Goal: Information Seeking & Learning: Learn about a topic

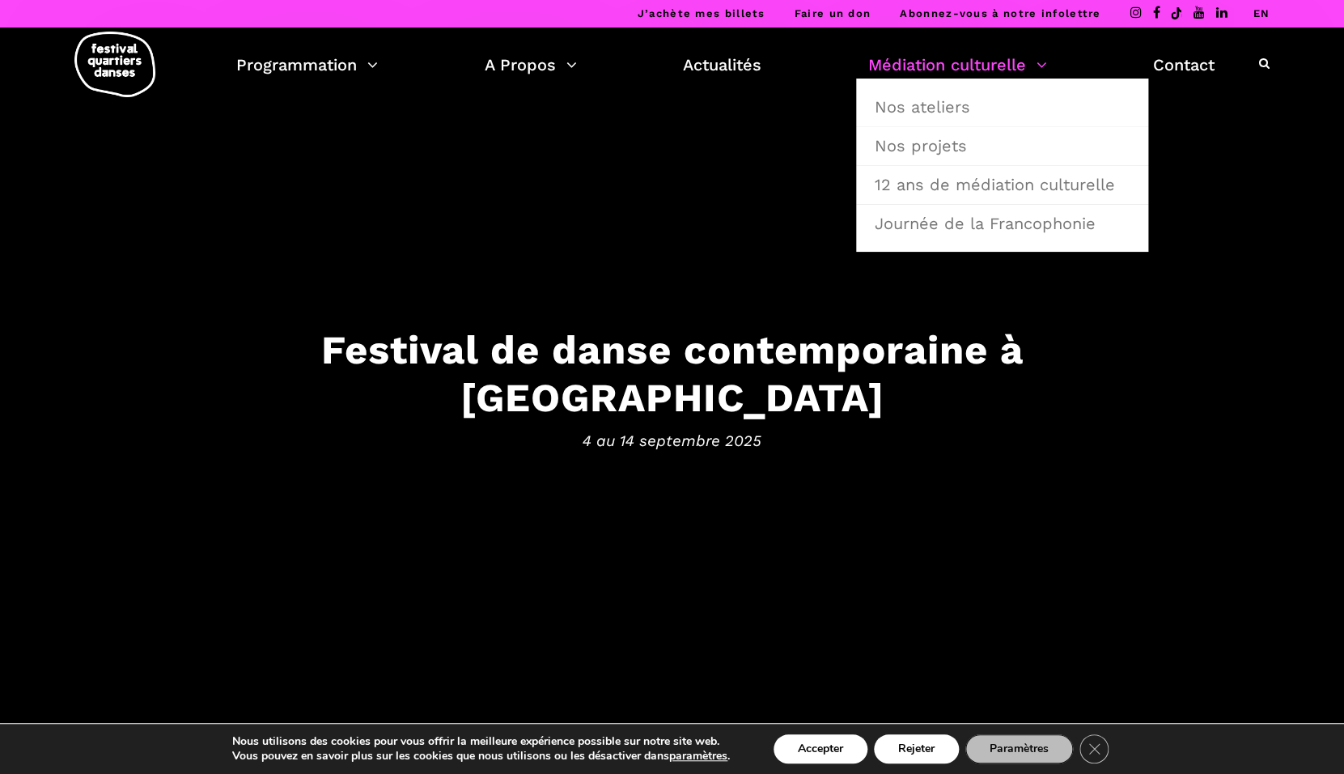
click at [901, 74] on link "Médiation culturelle" at bounding box center [957, 65] width 179 height 28
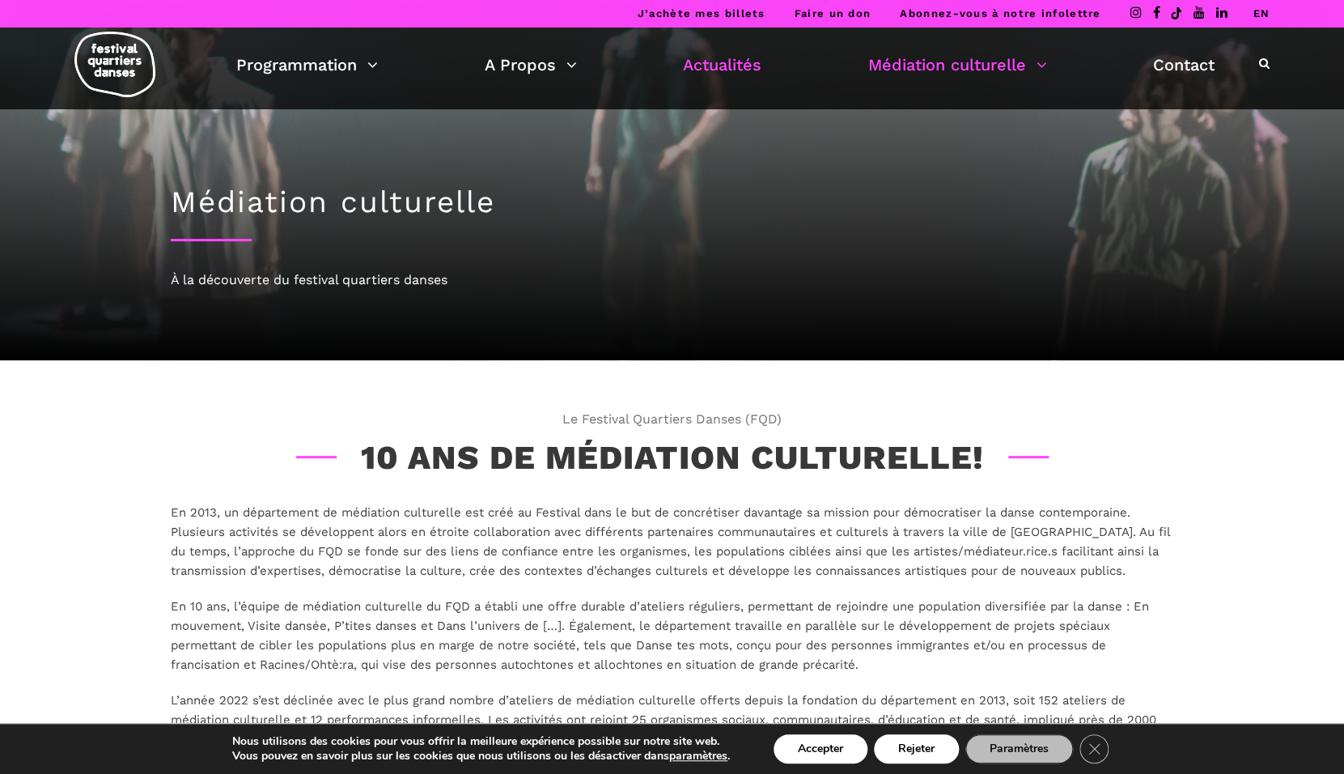
click at [733, 58] on link "Actualités" at bounding box center [722, 65] width 79 height 28
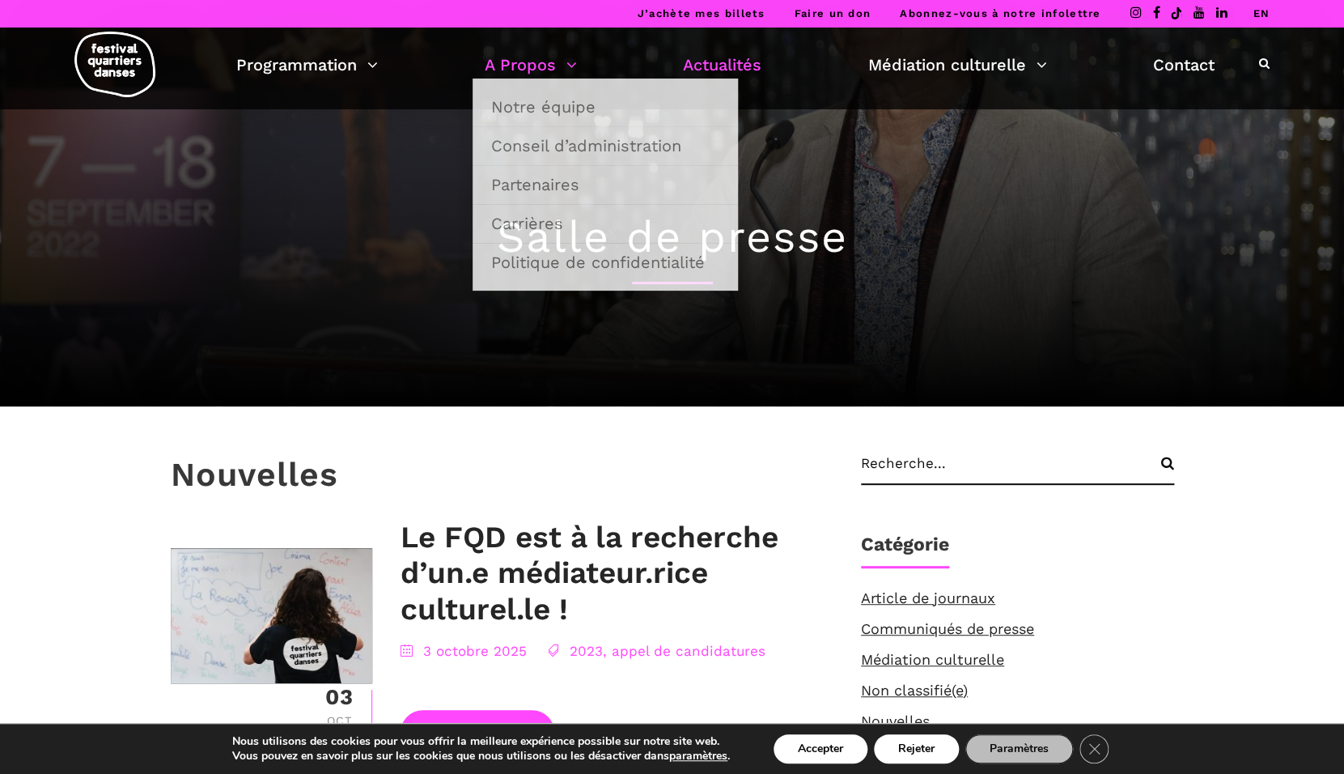
click at [542, 74] on link "A Propos" at bounding box center [531, 65] width 92 height 28
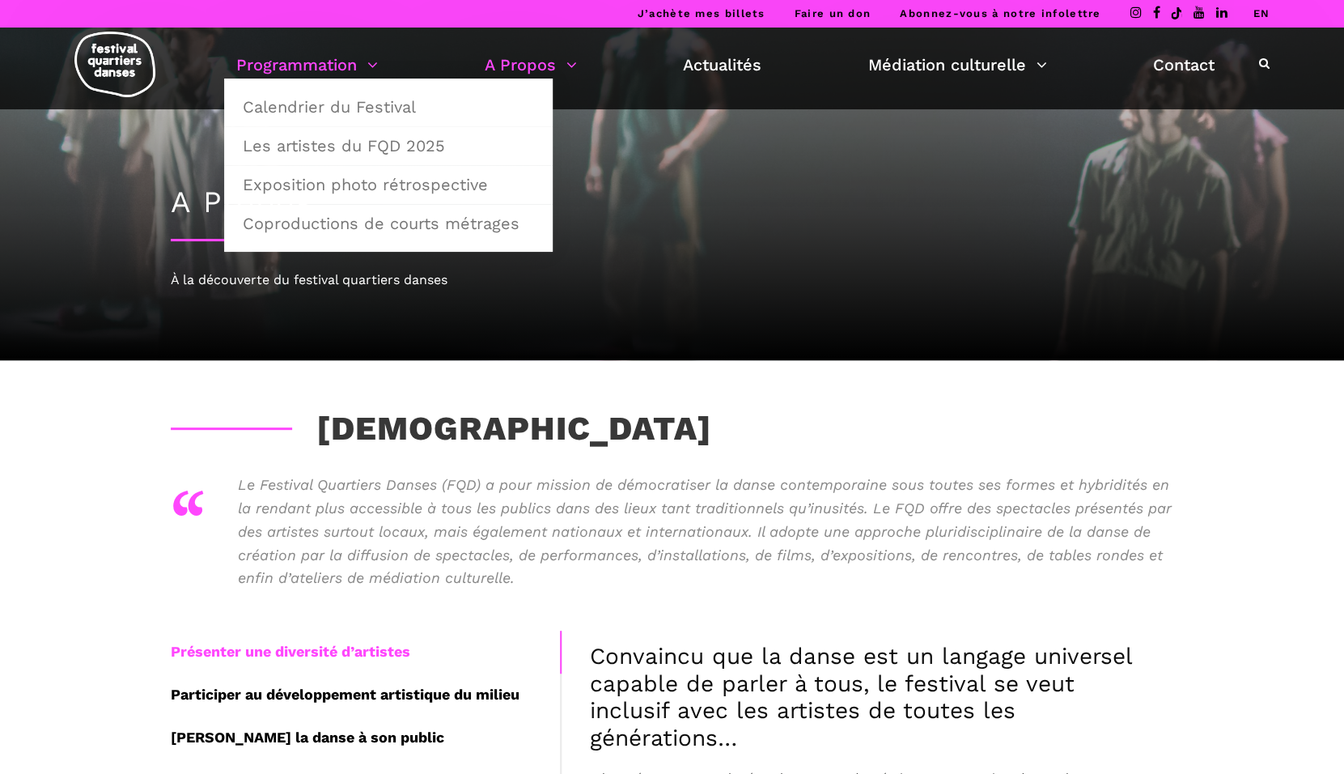
click at [284, 62] on link "Programmation" at bounding box center [307, 65] width 142 height 28
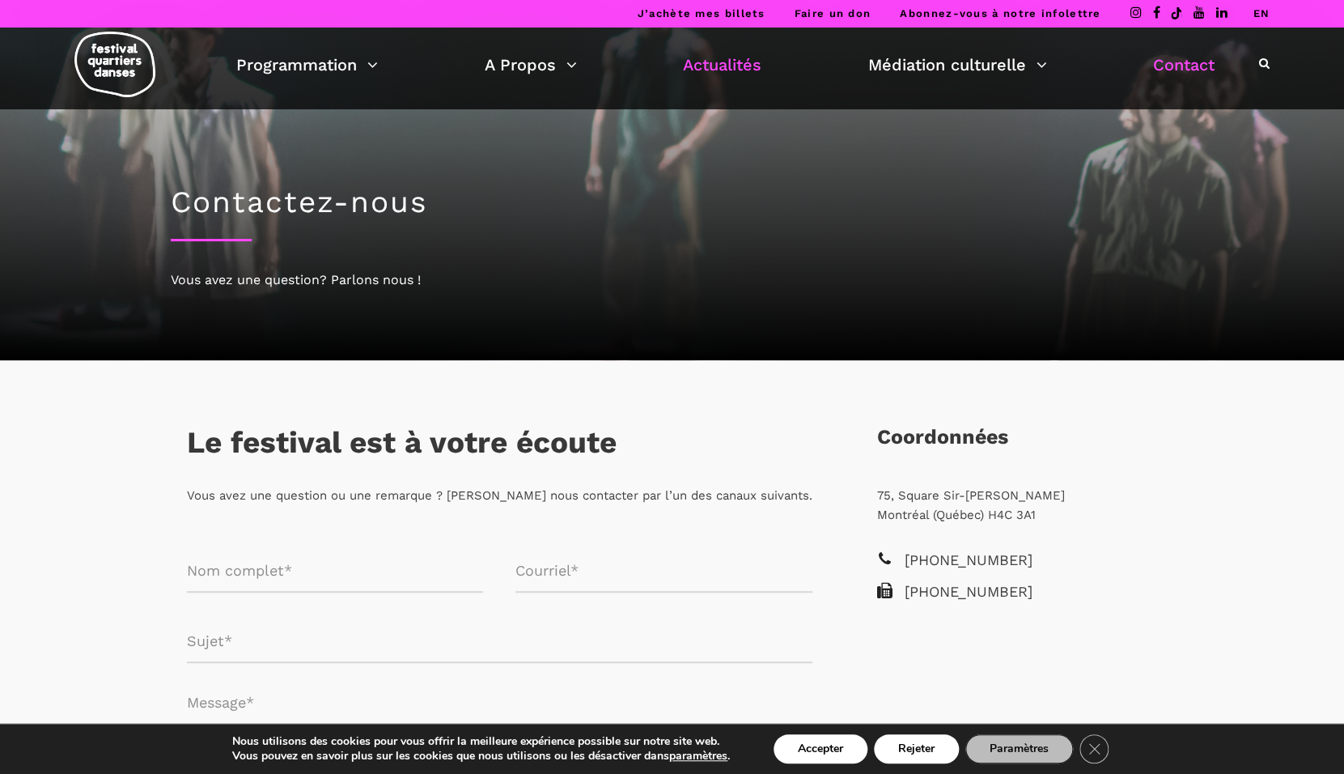
click at [733, 67] on link "Actualités" at bounding box center [722, 65] width 79 height 28
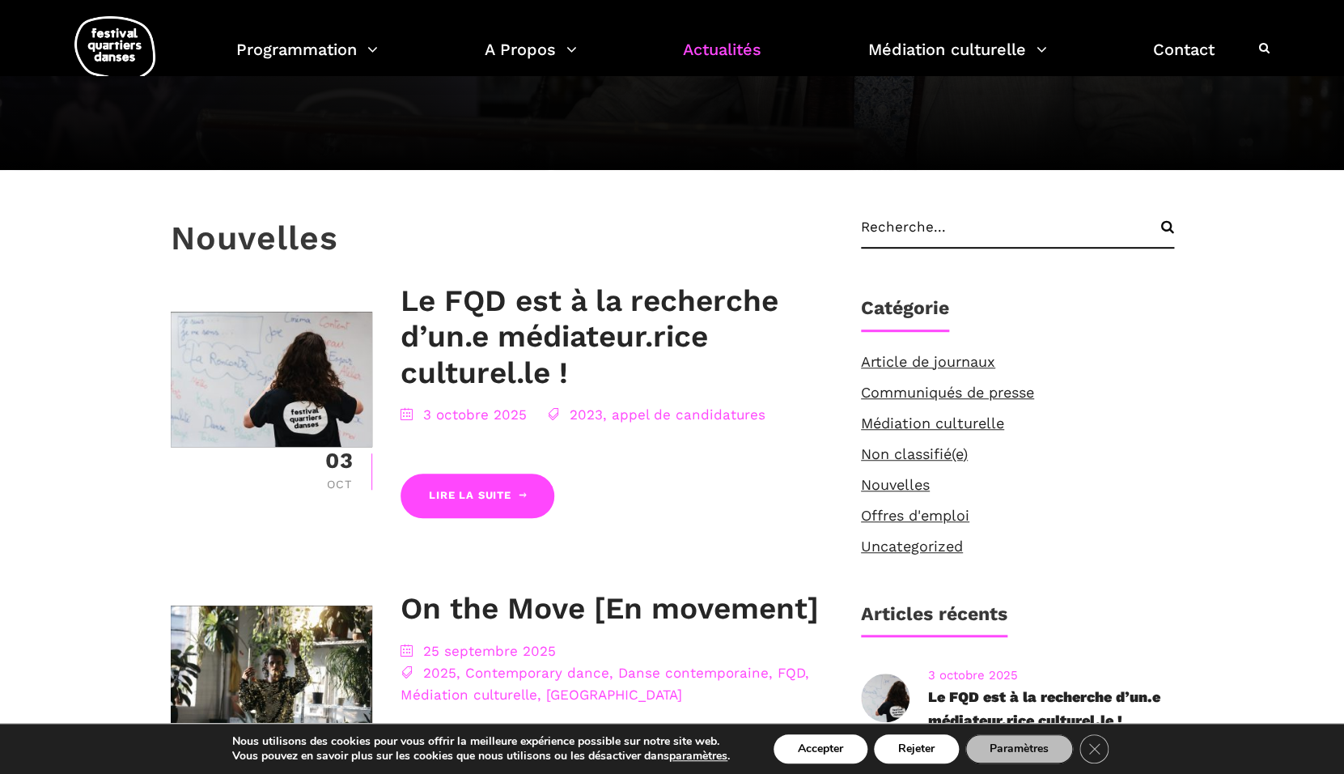
scroll to position [295, 0]
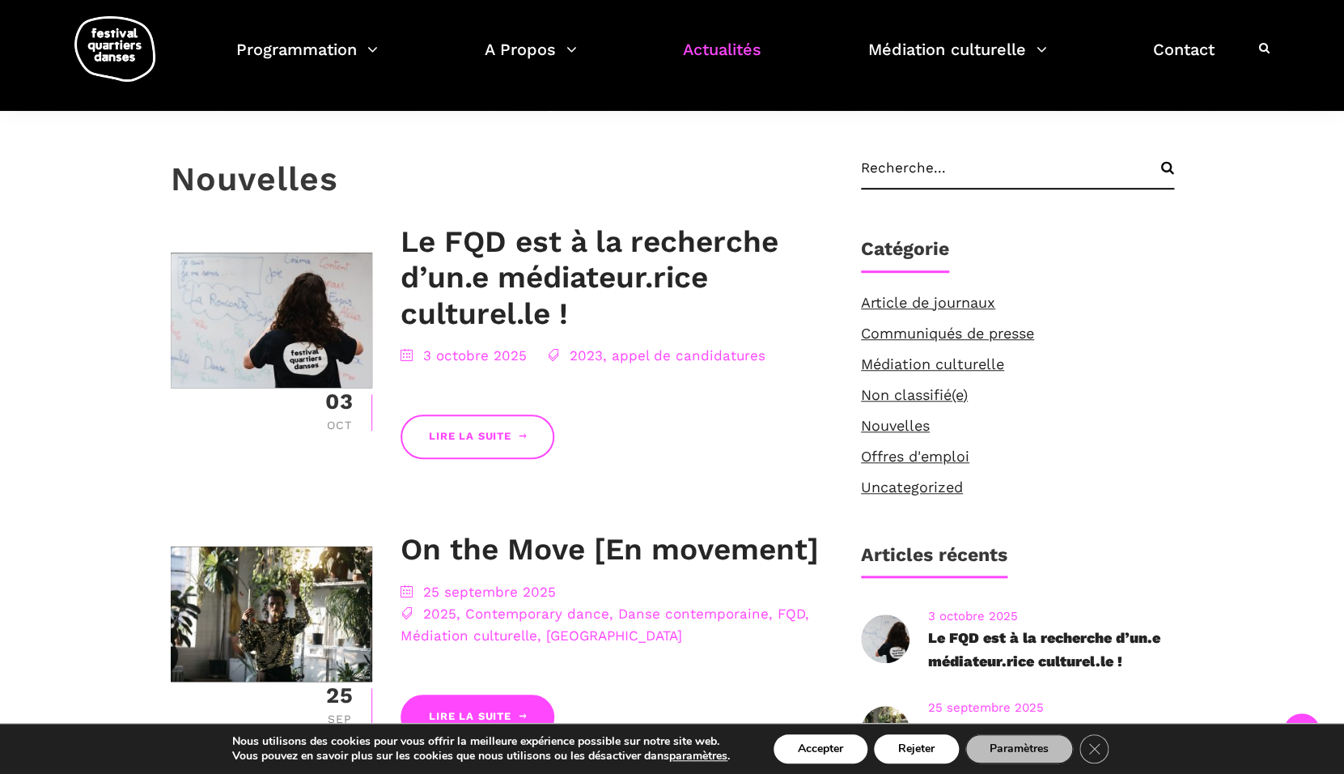
click at [476, 432] on link "Lire la suite" at bounding box center [478, 436] width 154 height 45
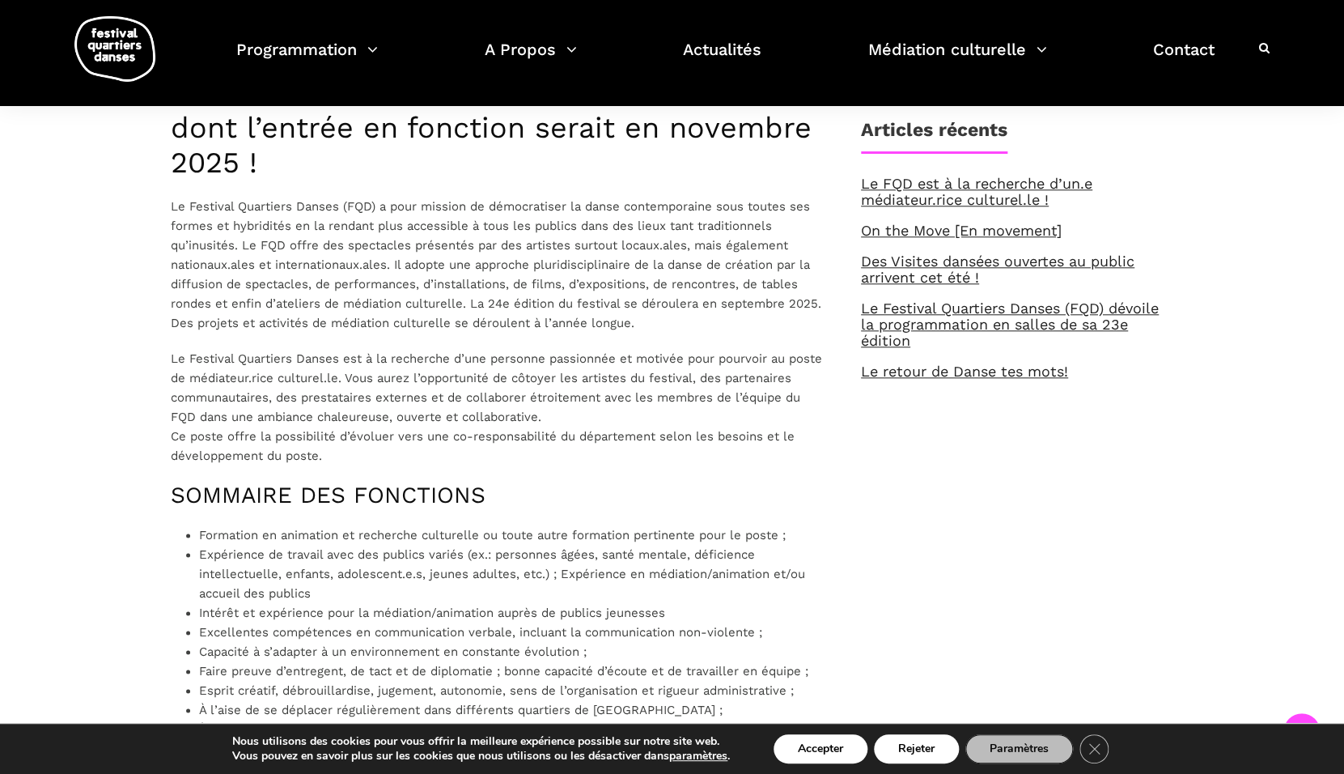
scroll to position [550, 0]
click at [524, 401] on p "Le Festival Quartiers Danses est à la recherche d’une personne passionnée et mo…" at bounding box center [500, 405] width 658 height 117
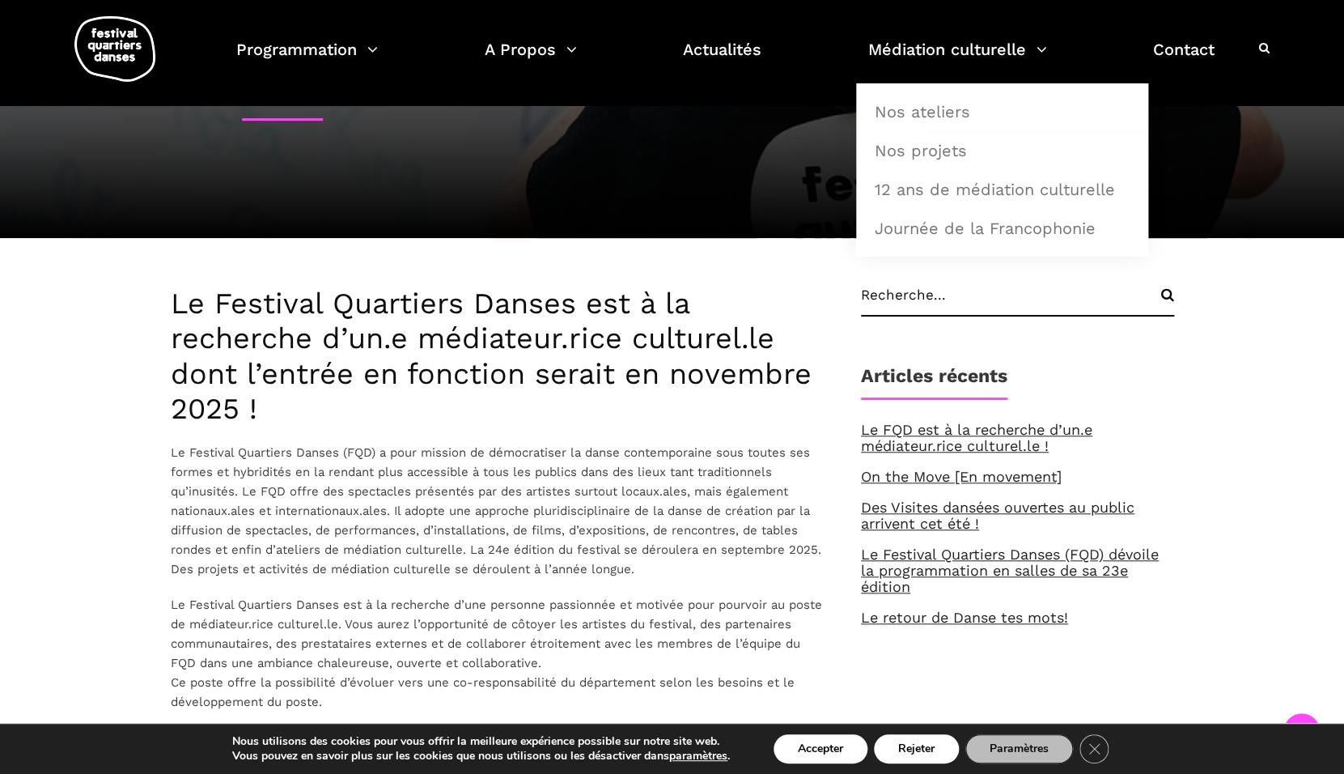
scroll to position [0, 0]
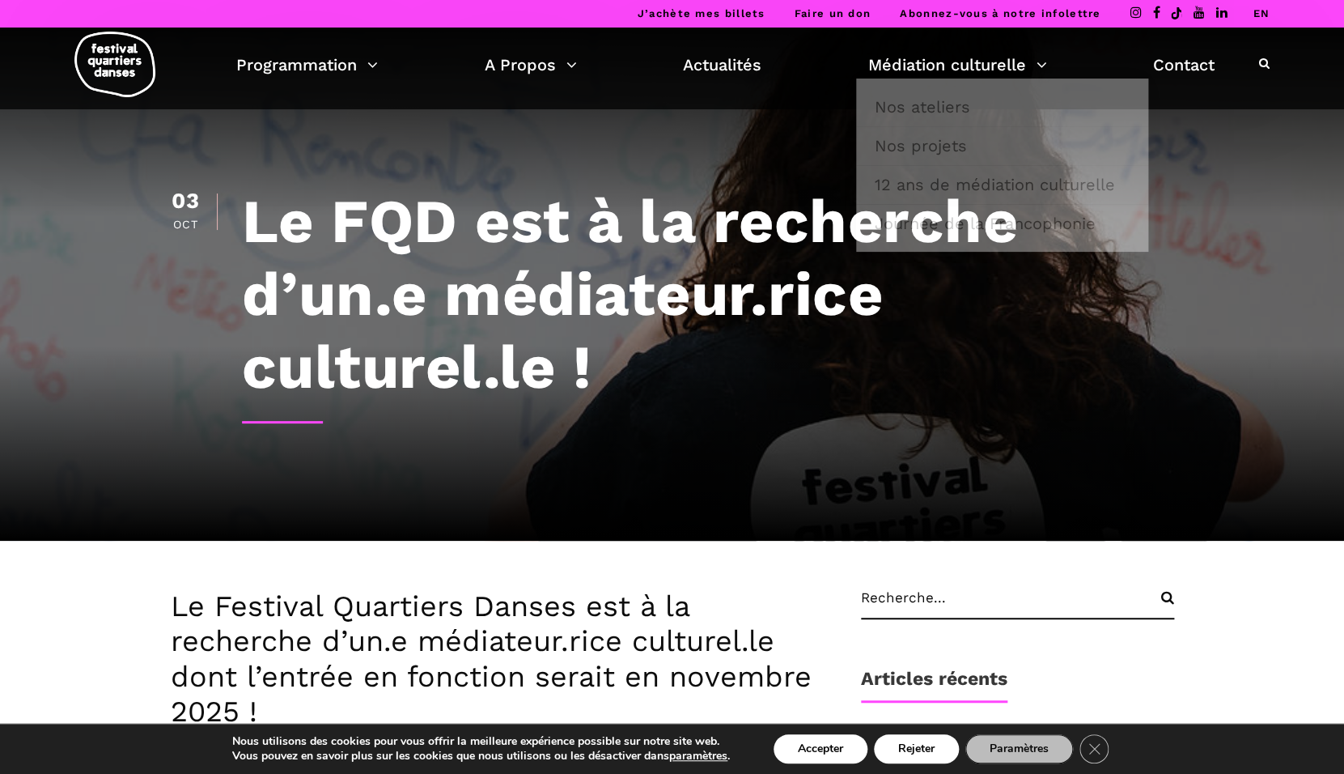
click at [1109, 50] on div "Programmation Calendrier du Festival Les artistes du FQD 2025 Exposition photo …" at bounding box center [672, 69] width 1320 height 82
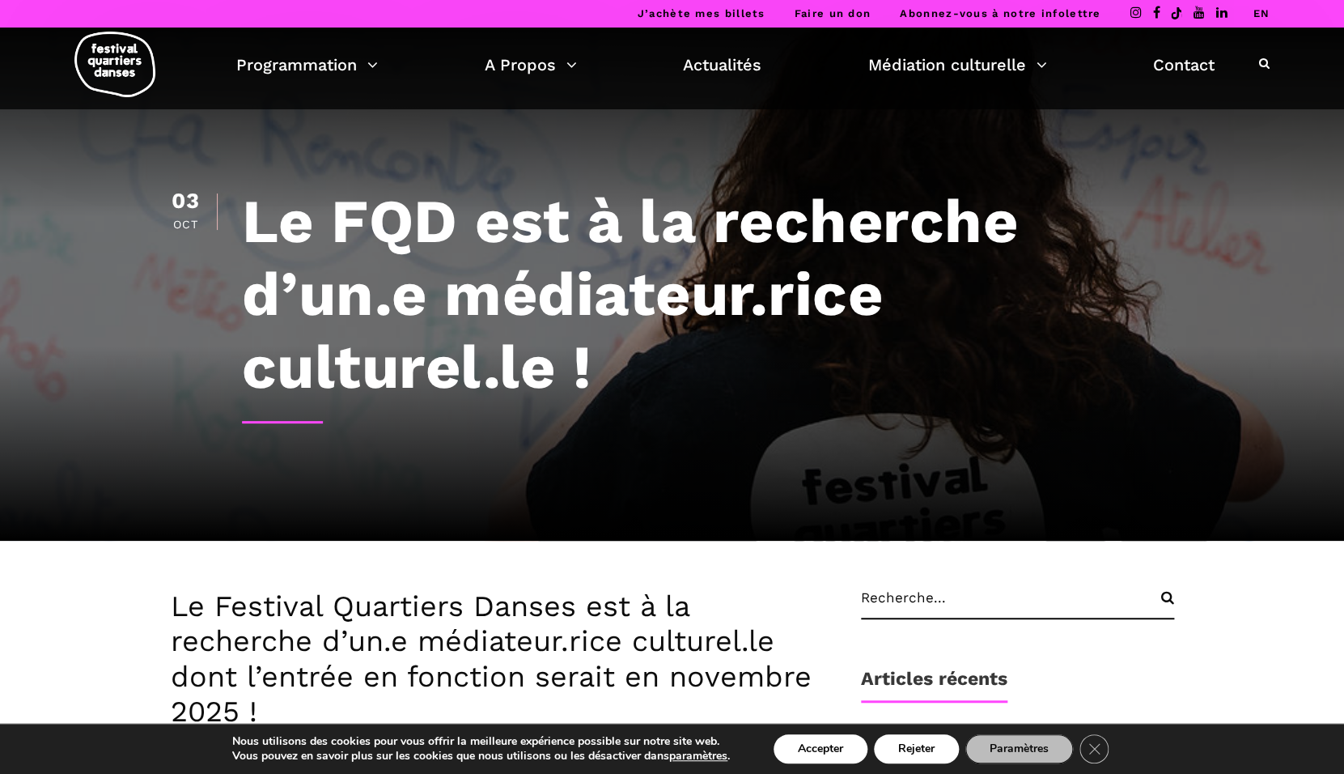
click at [709, 13] on link "J’achète mes billets" at bounding box center [701, 13] width 128 height 12
click at [1183, 78] on link "Contact" at bounding box center [1184, 65] width 62 height 28
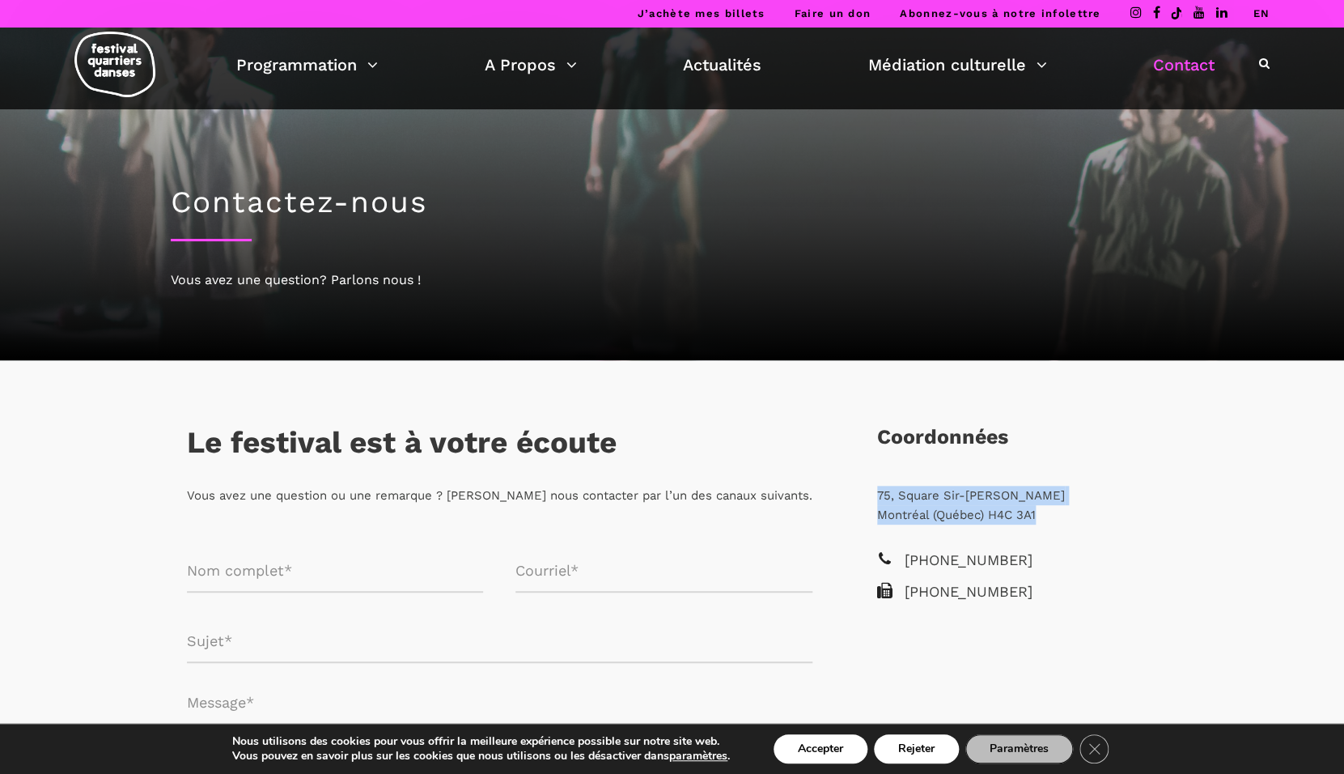
drag, startPoint x: 1061, startPoint y: 516, endPoint x: 869, endPoint y: 496, distance: 192.8
click at [869, 496] on div "[STREET_ADDRESS][PERSON_NAME]" at bounding box center [1017, 517] width 313 height 63
copy p "[STREET_ADDRESS][PERSON_NAME]"
click at [1185, 56] on link "Contact" at bounding box center [1184, 65] width 62 height 28
click at [1176, 72] on link "Contact" at bounding box center [1184, 65] width 62 height 28
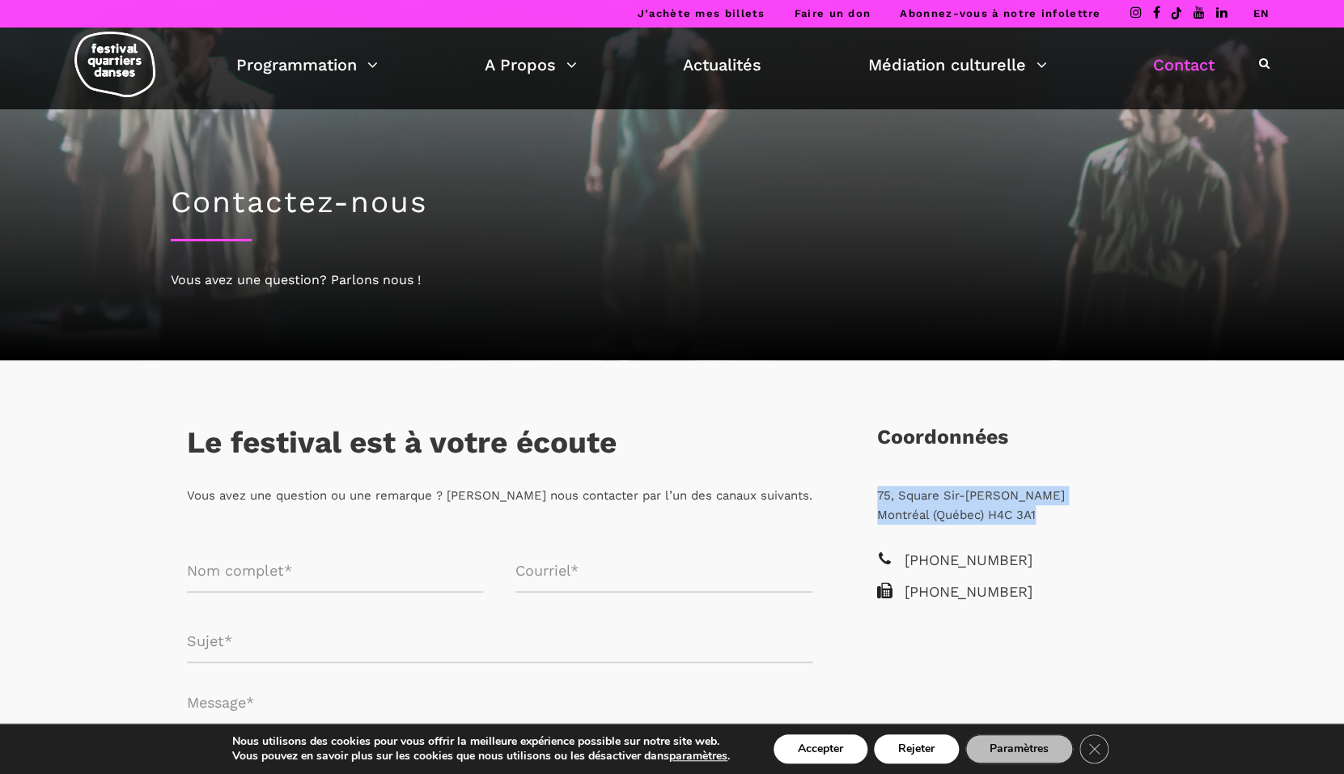
click at [1178, 60] on link "Contact" at bounding box center [1184, 65] width 62 height 28
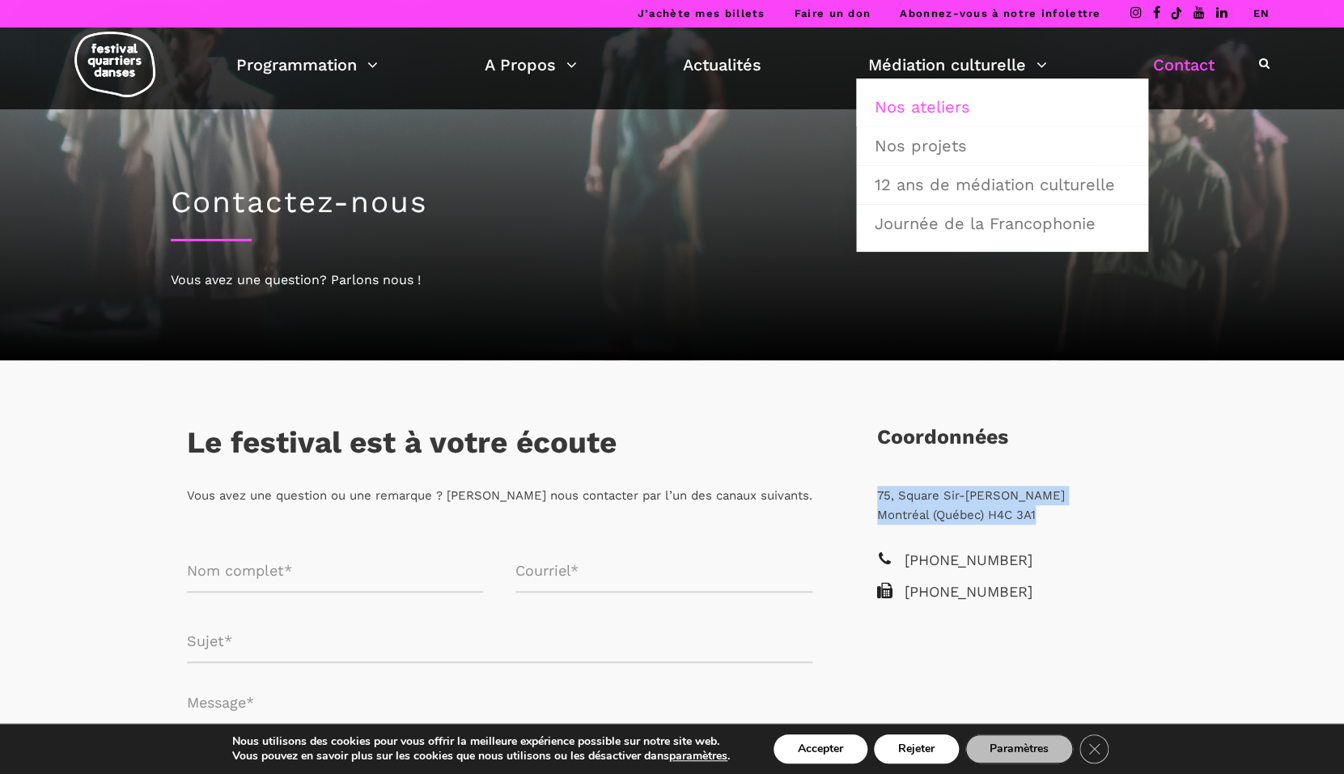
click at [943, 111] on link "Nos ateliers" at bounding box center [1002, 106] width 274 height 37
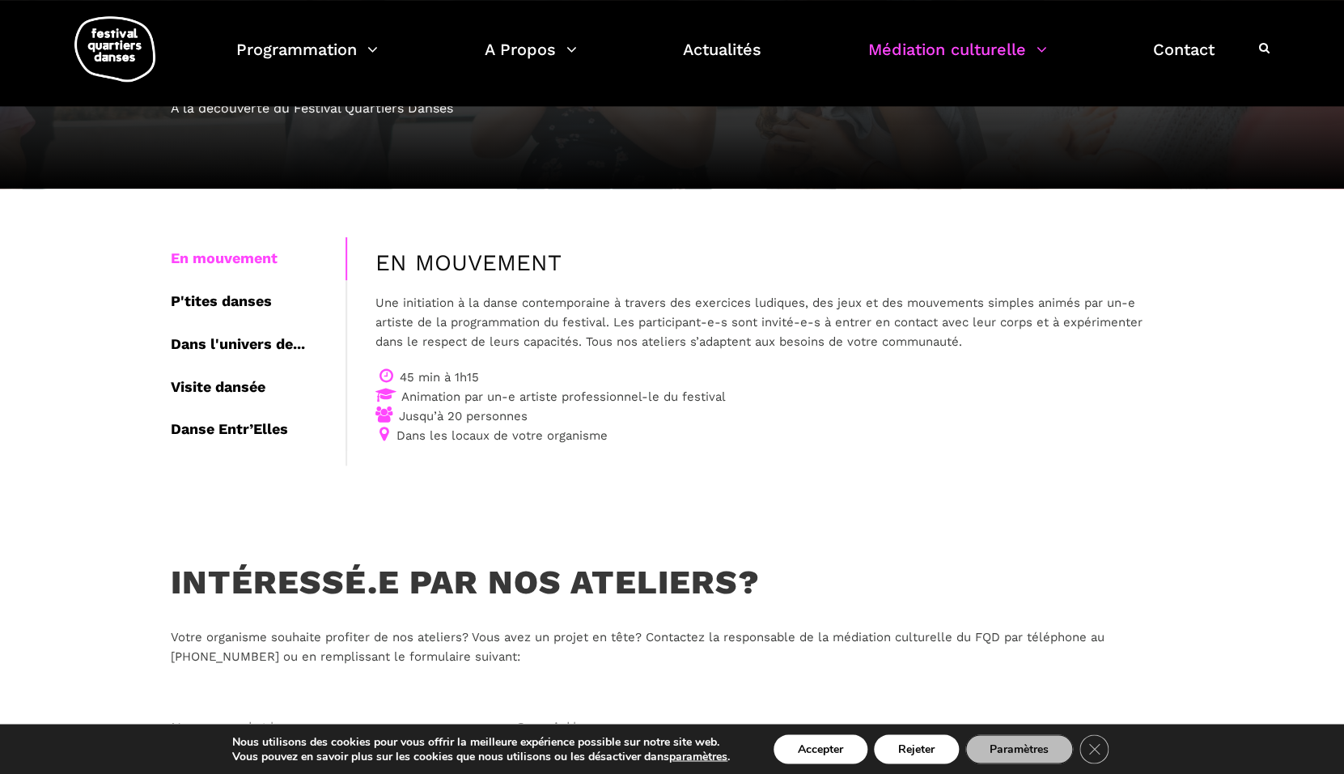
scroll to position [168, 0]
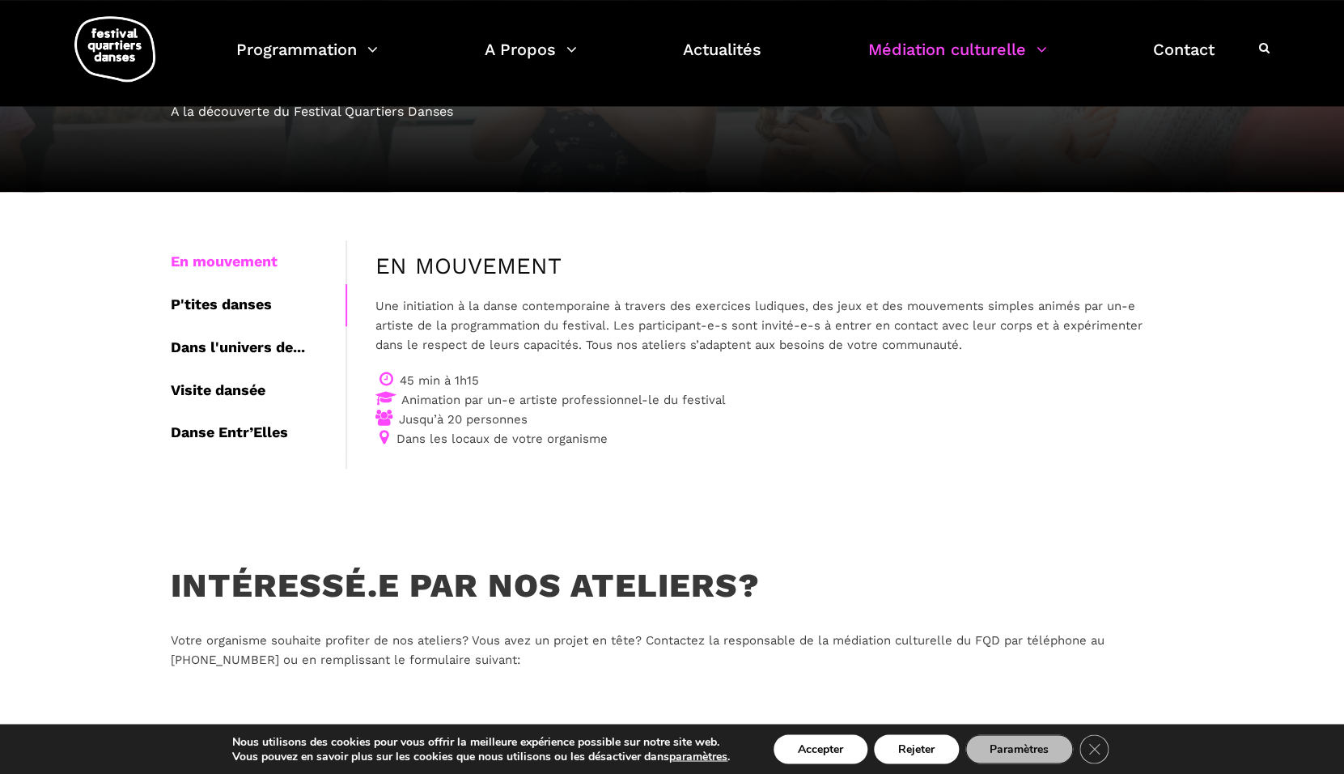
click at [248, 311] on div "P'tites danses" at bounding box center [258, 304] width 175 height 43
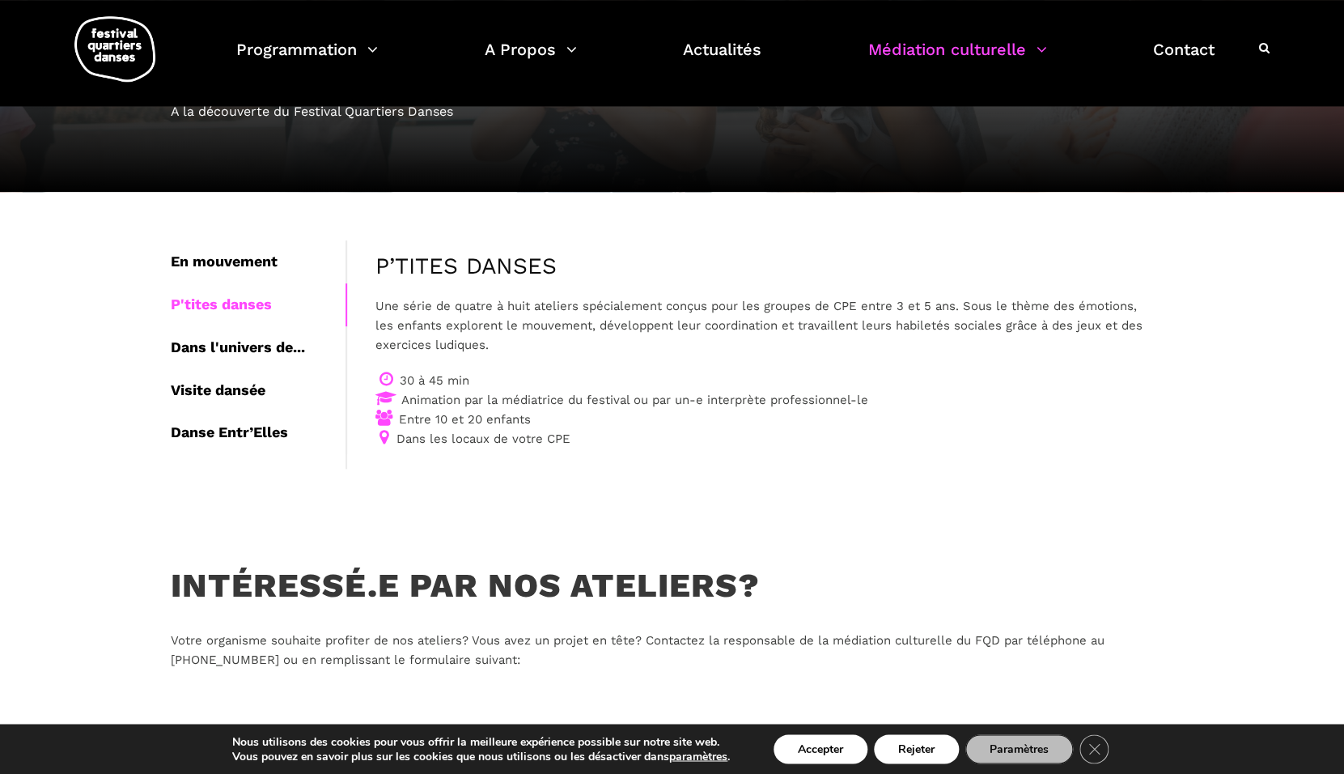
click at [251, 290] on div "P'tites danses" at bounding box center [258, 304] width 175 height 43
click at [247, 264] on div "En mouvement" at bounding box center [258, 261] width 175 height 43
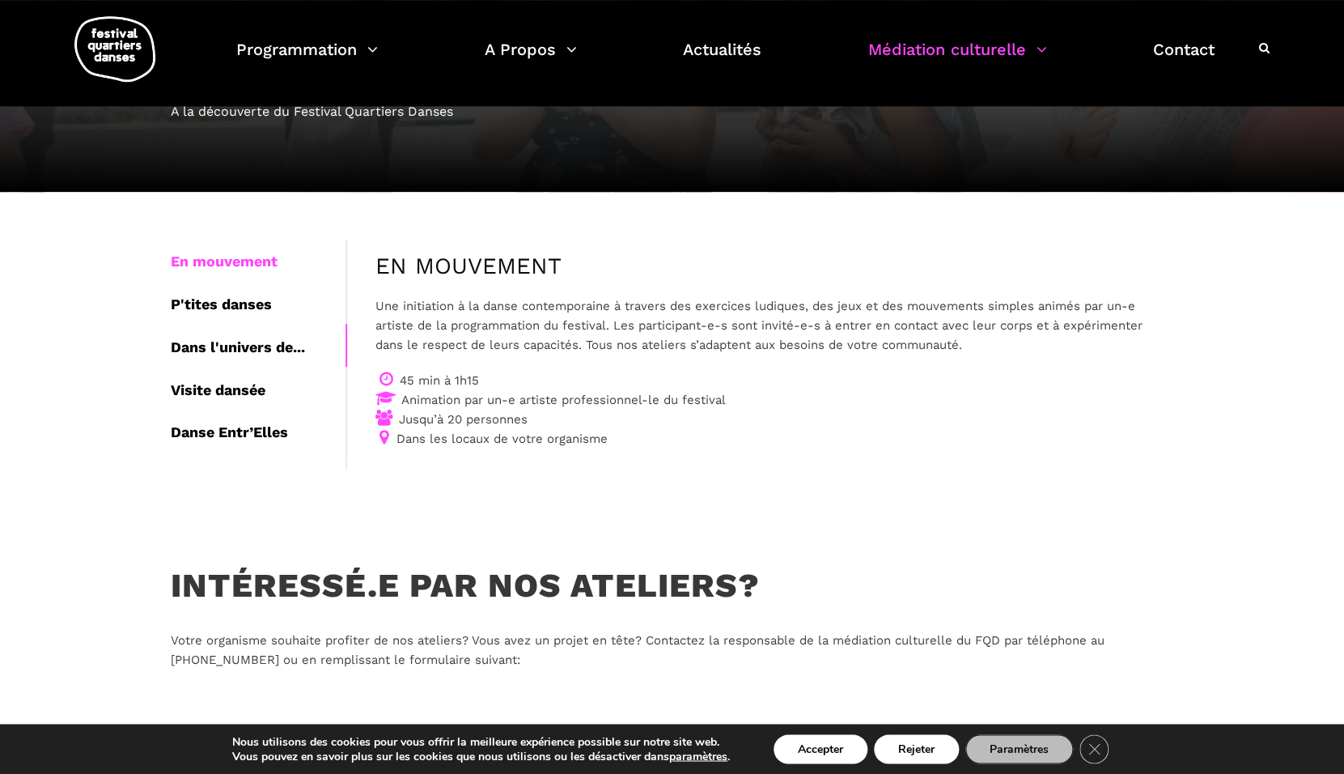
click at [247, 354] on div "Dans l'univers de..." at bounding box center [258, 347] width 175 height 43
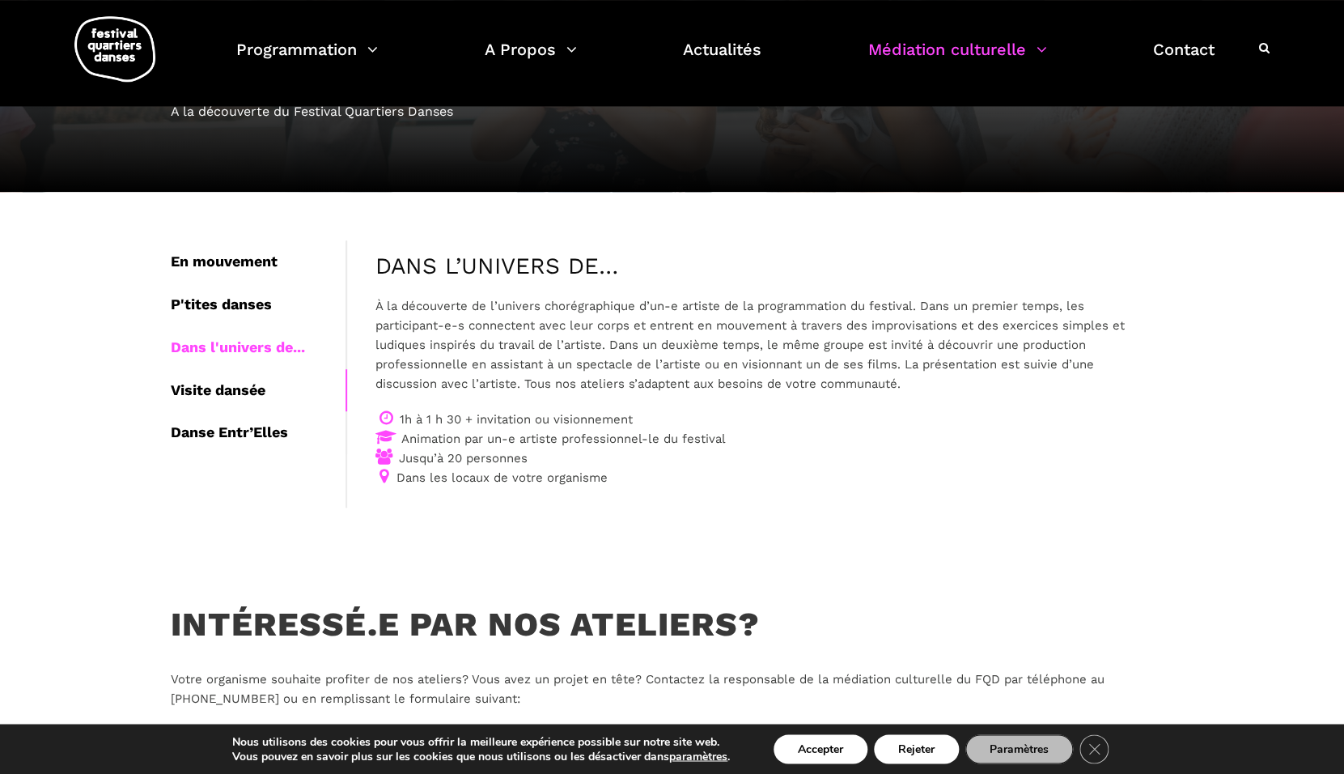
click at [245, 388] on div "Visite dansée" at bounding box center [258, 390] width 175 height 43
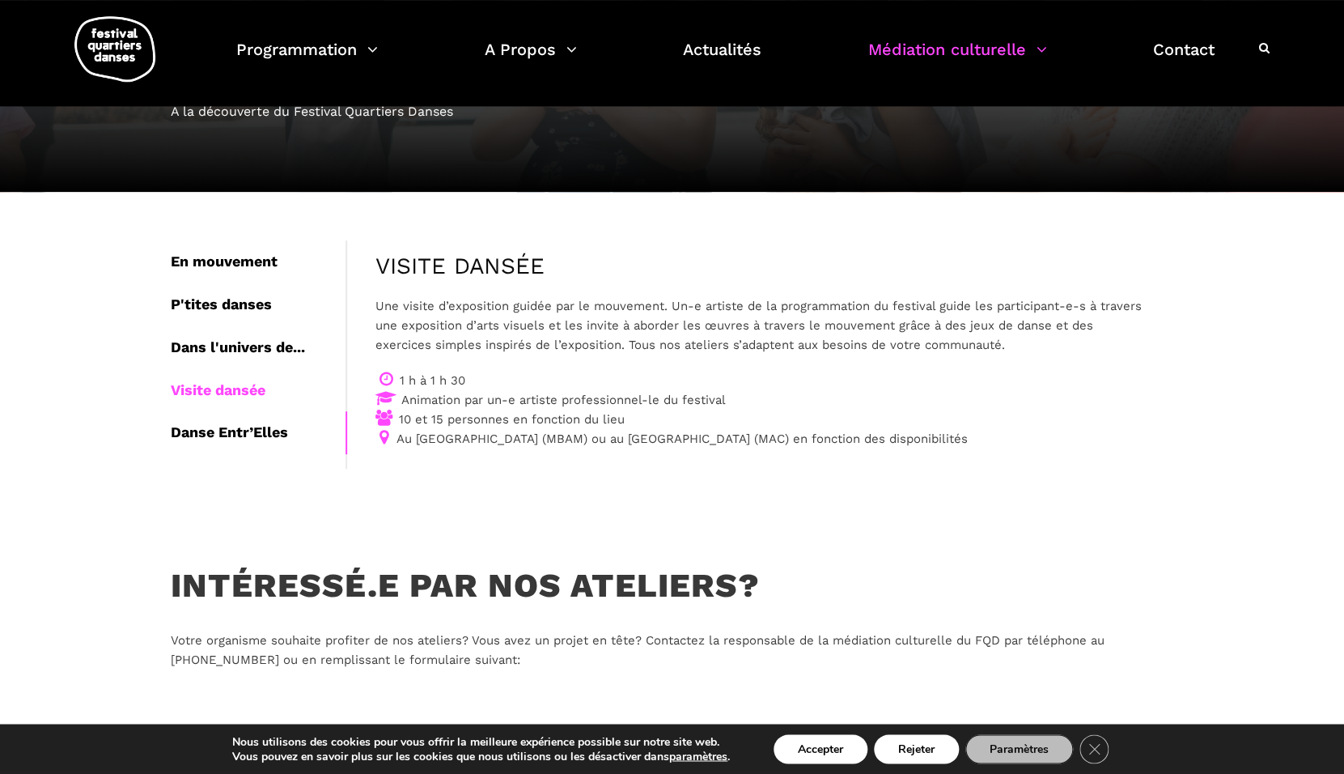
click at [244, 431] on div "Danse Entr’Elles" at bounding box center [258, 432] width 175 height 43
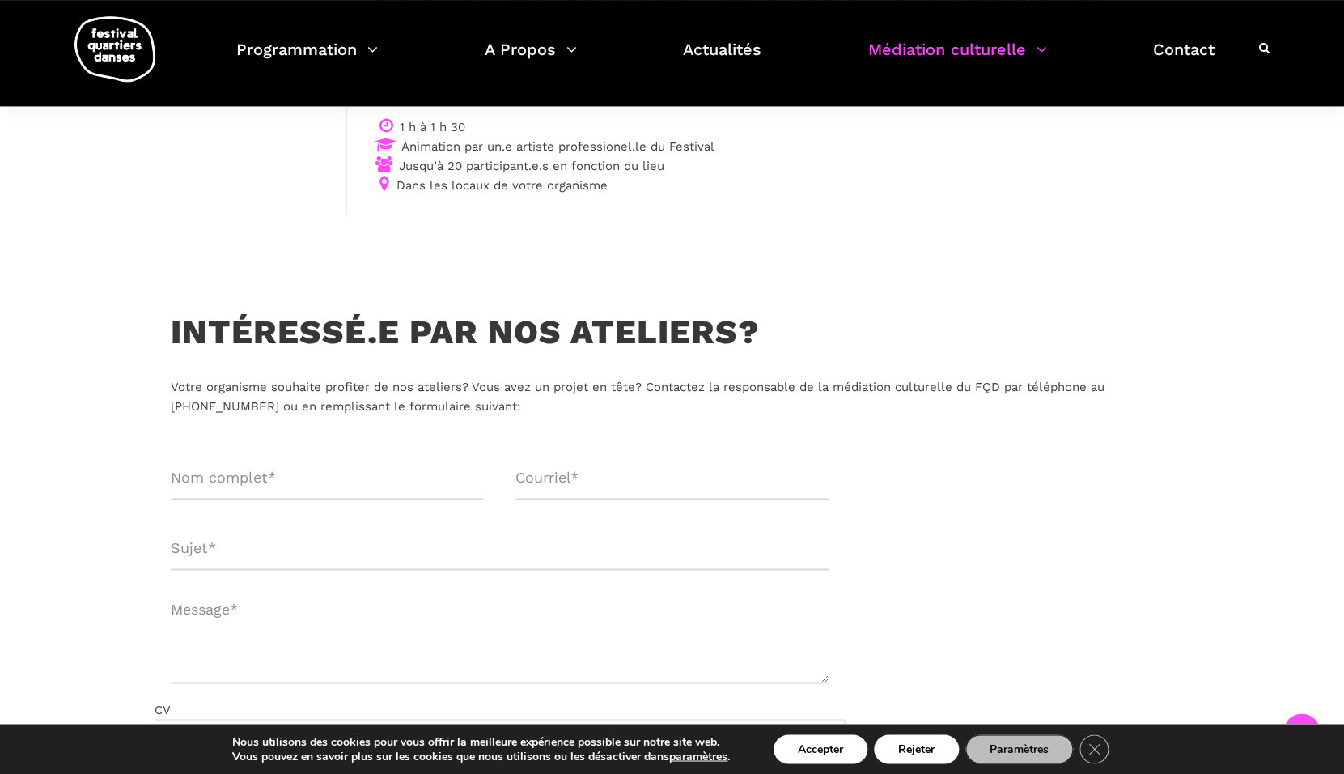
scroll to position [0, 0]
